Goal: Transaction & Acquisition: Purchase product/service

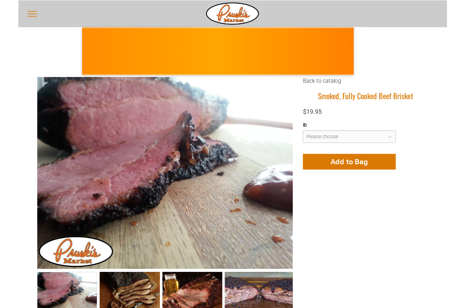
scroll to position [26, 0]
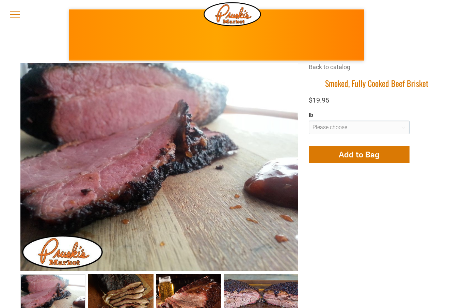
click at [16, 18] on button "menu" at bounding box center [15, 15] width 18 height 18
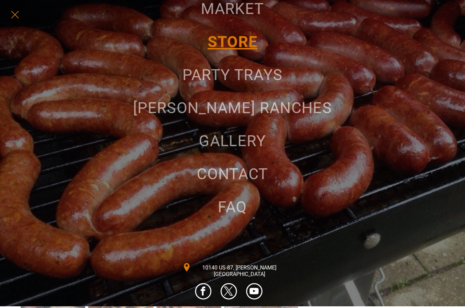
scroll to position [129, 0]
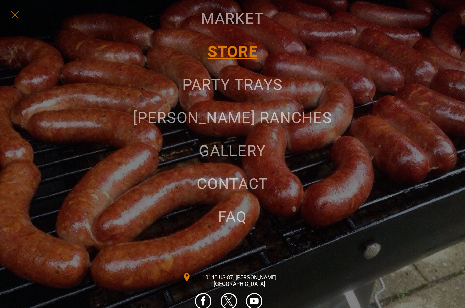
click at [234, 49] on span "STORE" at bounding box center [233, 52] width 50 height 18
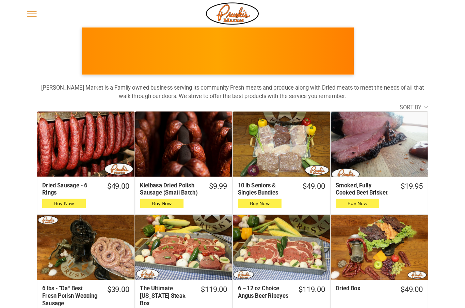
scroll to position [26, 0]
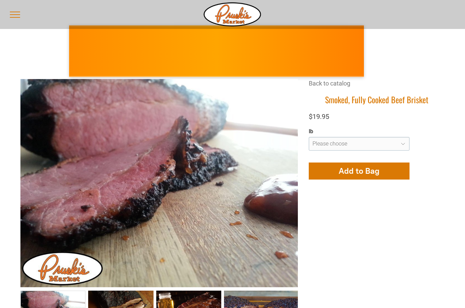
scroll to position [3, 0]
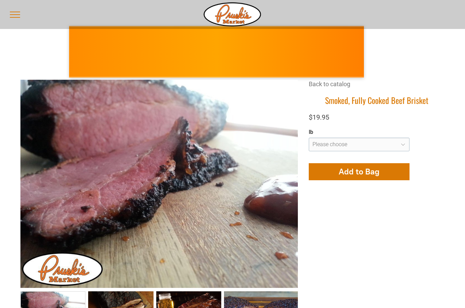
click at [406, 147] on select "**********" at bounding box center [359, 145] width 101 height 14
select select "**********"
type input "**********"
click at [364, 174] on span "Add to Bag" at bounding box center [359, 172] width 41 height 10
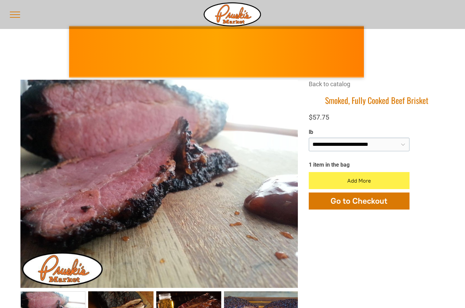
click at [336, 85] on link "Back to catalog" at bounding box center [330, 83] width 42 height 7
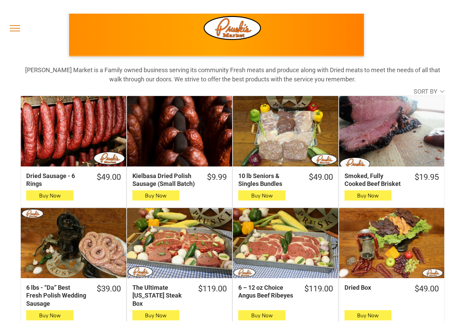
scroll to position [16, 0]
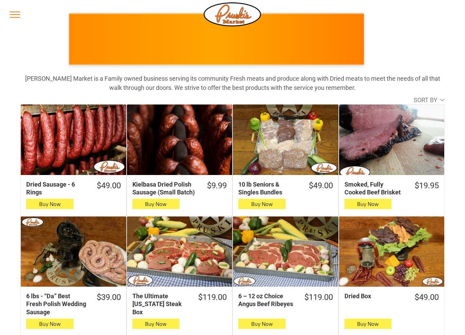
click at [289, 148] on div "10 lb Seniors & Singles Bundles" at bounding box center [286, 140] width 106 height 70
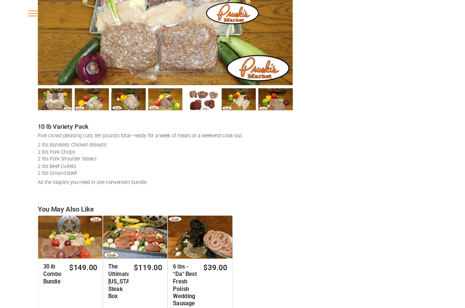
scroll to position [203, 0]
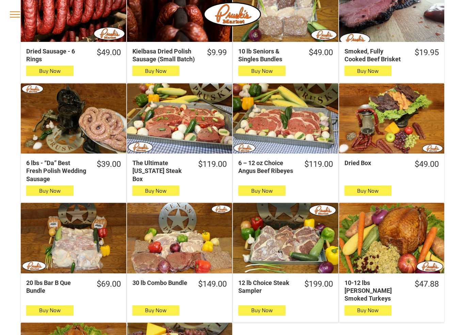
scroll to position [150, 0]
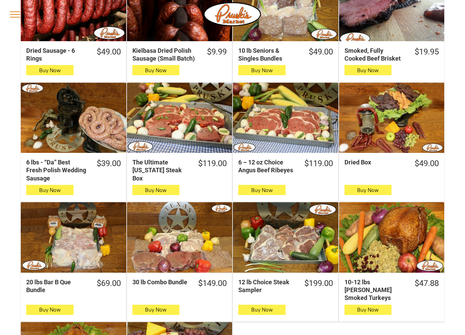
click at [195, 133] on div "The Ultimate Texas Steak Box" at bounding box center [180, 118] width 106 height 70
